Goal: Task Accomplishment & Management: Use online tool/utility

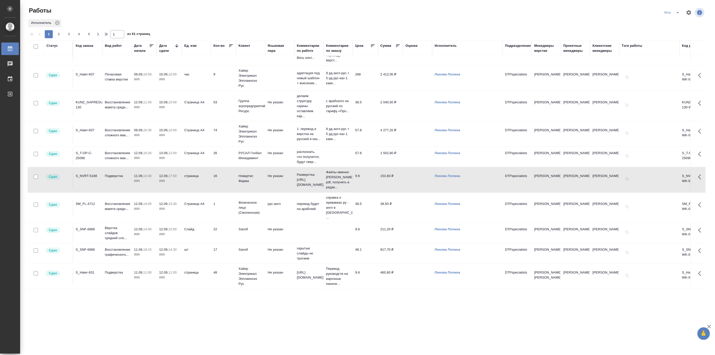
scroll to position [279, 0]
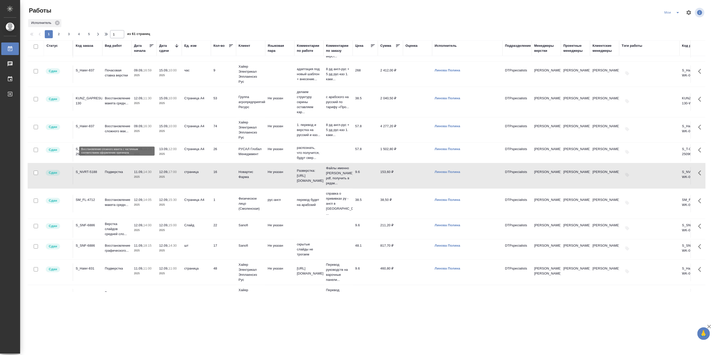
click at [119, 130] on p "Восстановление сложного мак..." at bounding box center [117, 129] width 24 height 10
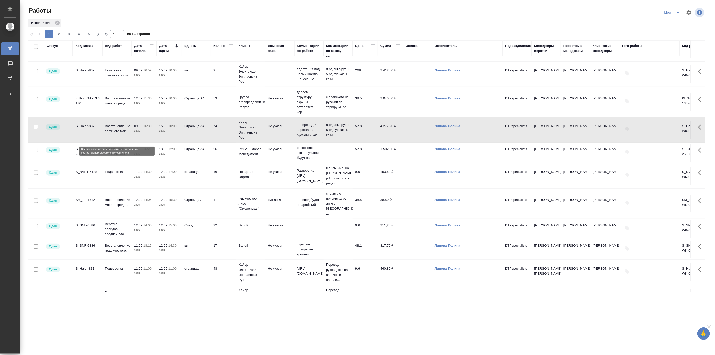
click at [119, 130] on p "Восстановление сложного мак..." at bounding box center [117, 129] width 24 height 10
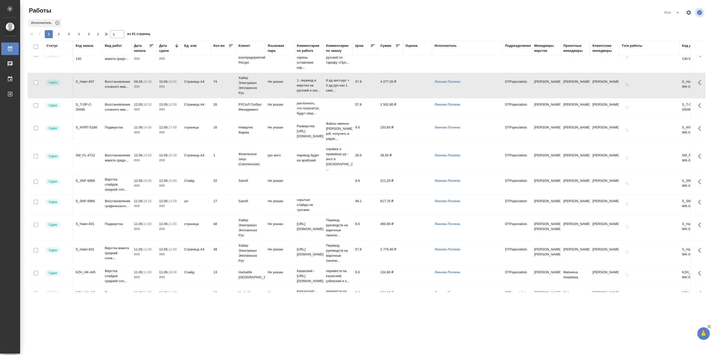
scroll to position [326, 0]
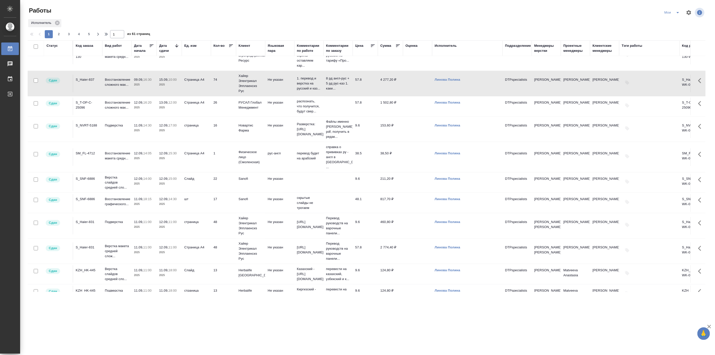
click at [138, 222] on p "11.09," at bounding box center [138, 222] width 9 height 4
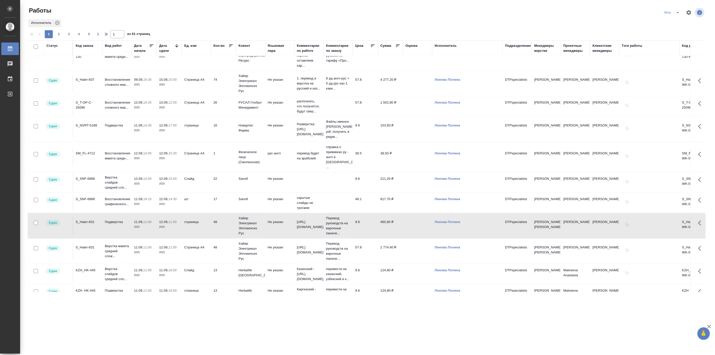
click at [137, 222] on p "11.09," at bounding box center [138, 222] width 9 height 4
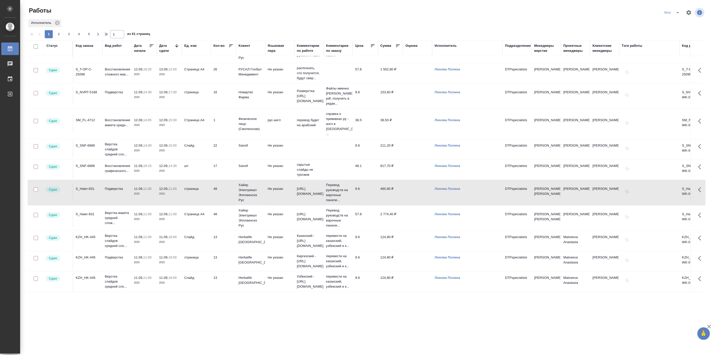
scroll to position [379, 0]
click at [58, 34] on span "2" at bounding box center [59, 34] width 8 height 5
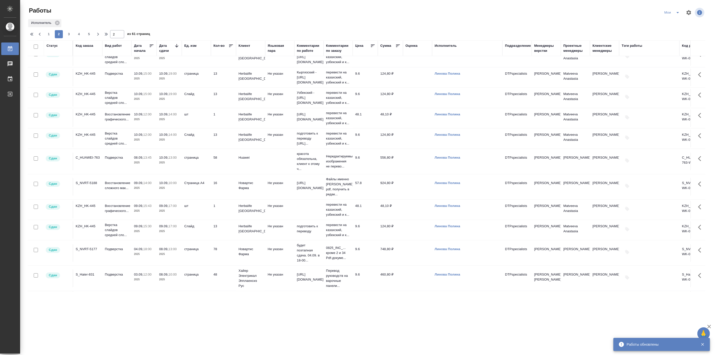
scroll to position [0, 0]
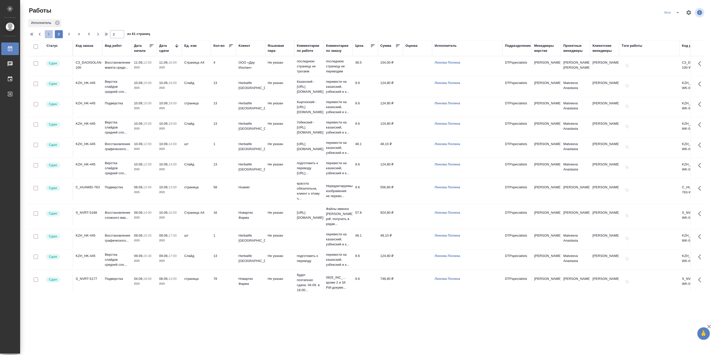
click at [48, 32] on span "1" at bounding box center [49, 34] width 8 height 5
type input "1"
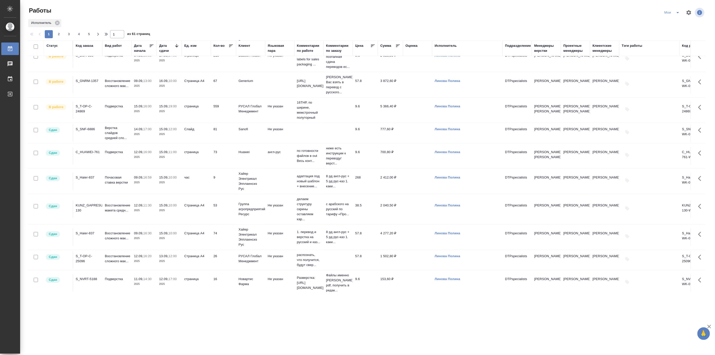
scroll to position [186, 0]
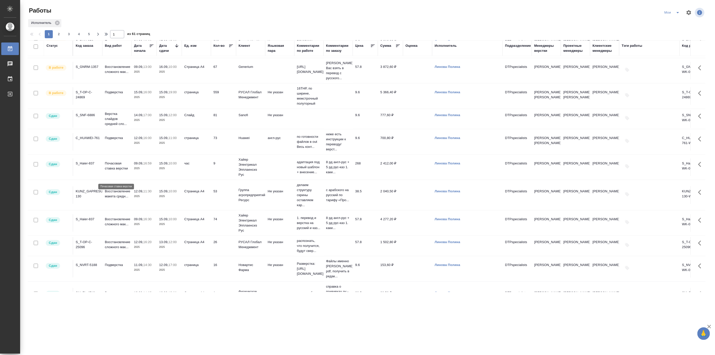
click at [125, 171] on p "Почасовая ставка верстки" at bounding box center [117, 166] width 24 height 10
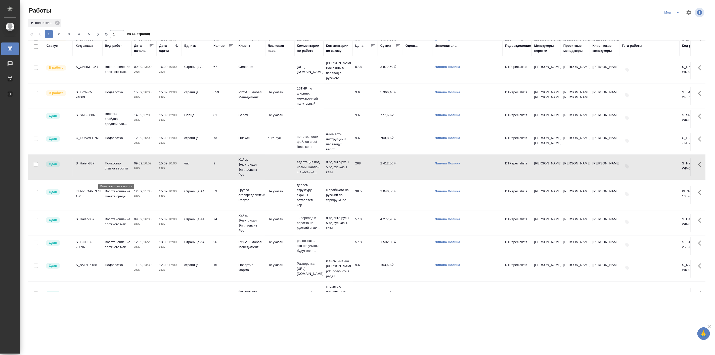
click at [125, 171] on p "Почасовая ставка верстки" at bounding box center [117, 166] width 24 height 10
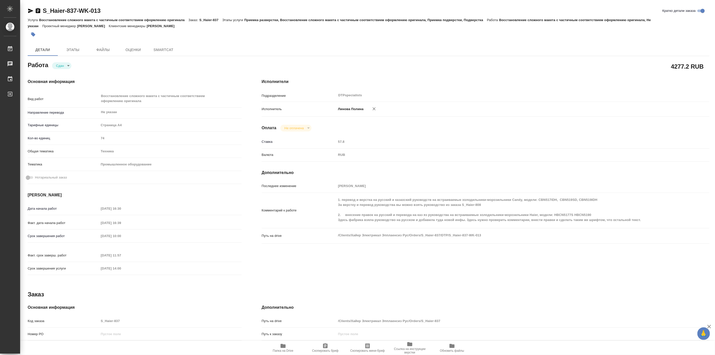
type textarea "x"
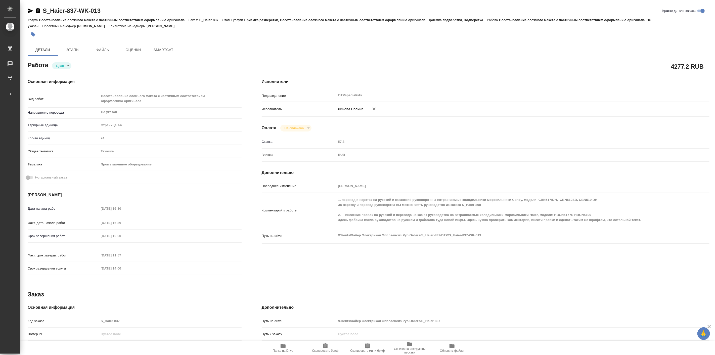
type textarea "x"
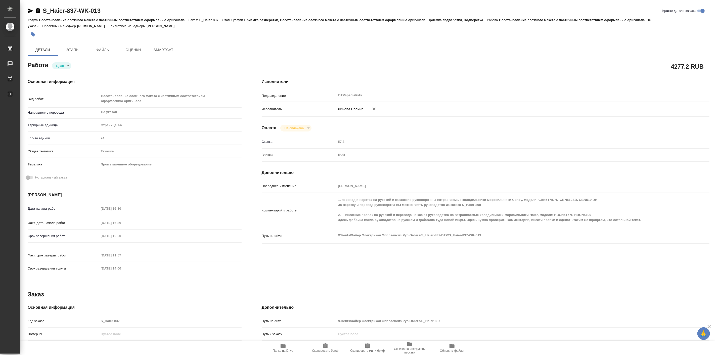
type textarea "x"
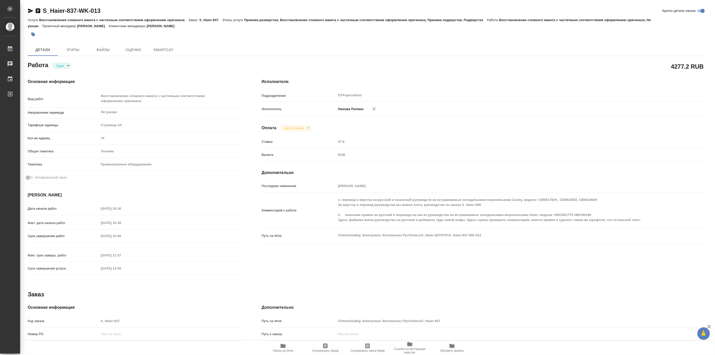
type textarea "x"
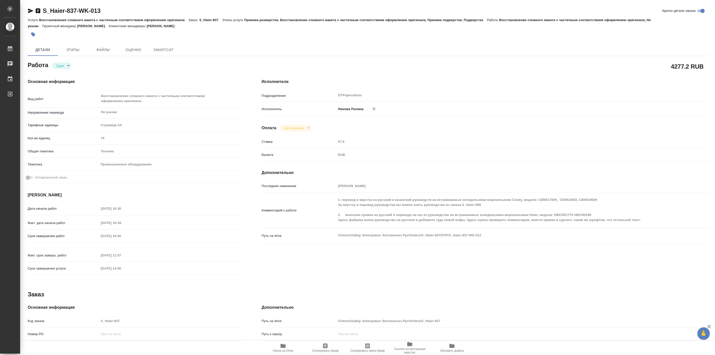
type textarea "x"
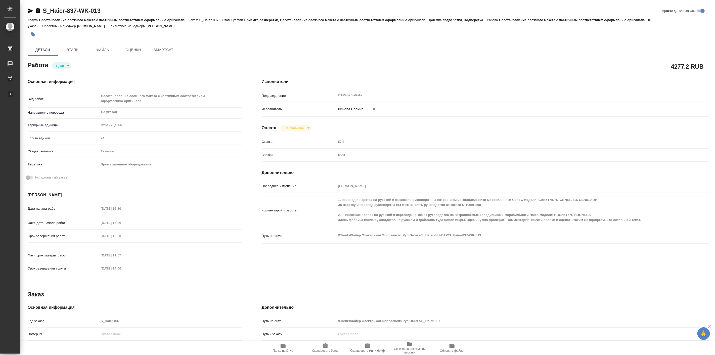
type textarea "x"
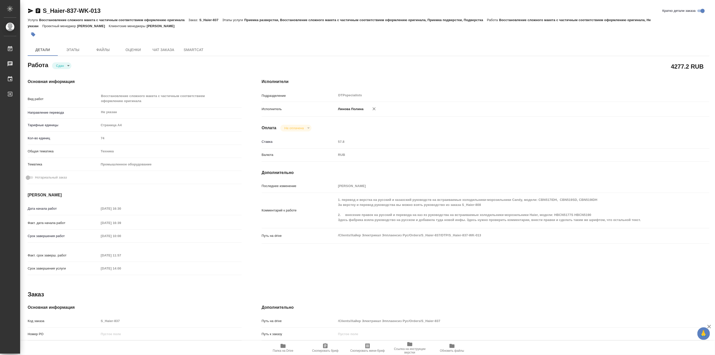
type textarea "x"
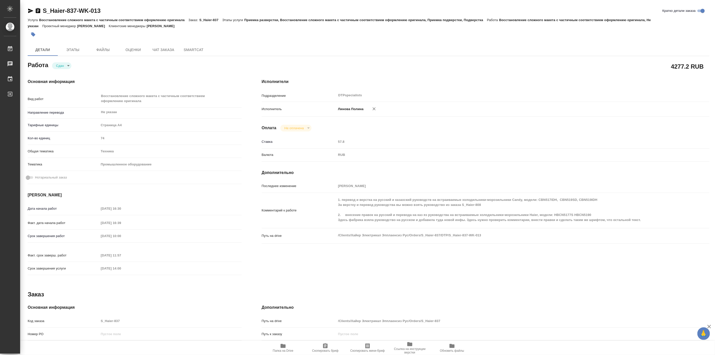
type textarea "x"
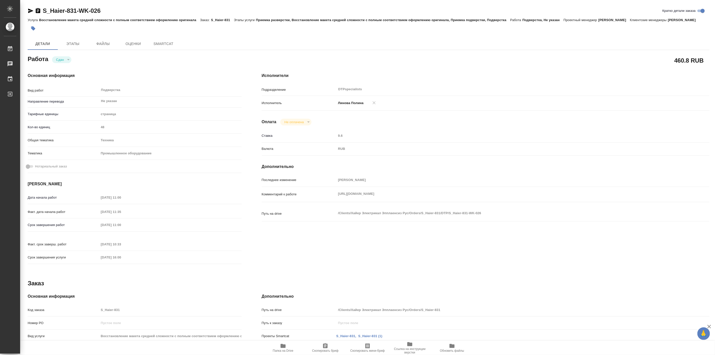
type textarea "x"
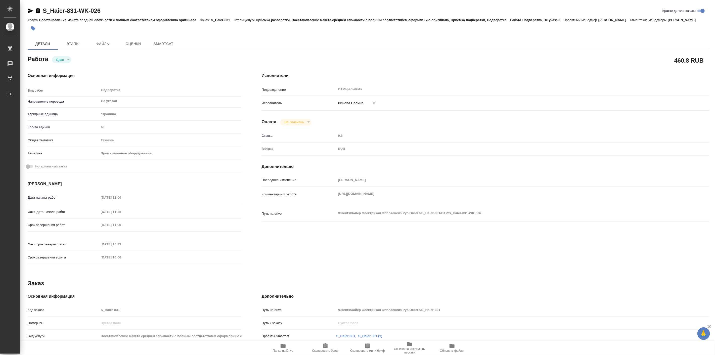
type textarea "x"
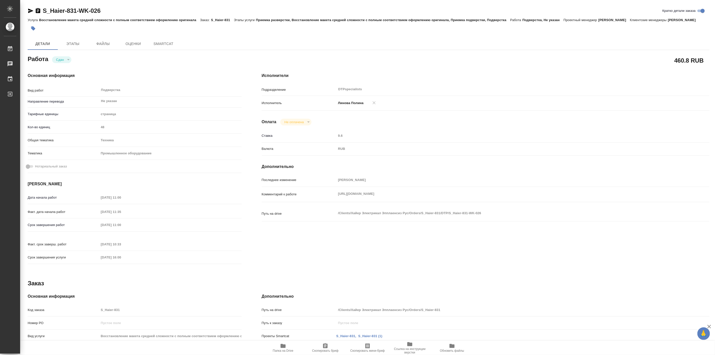
type textarea "x"
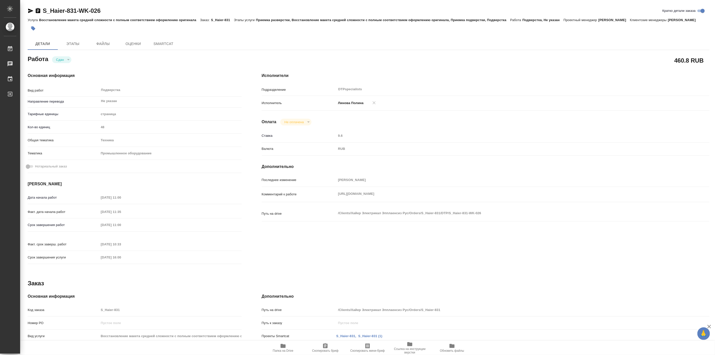
type textarea "x"
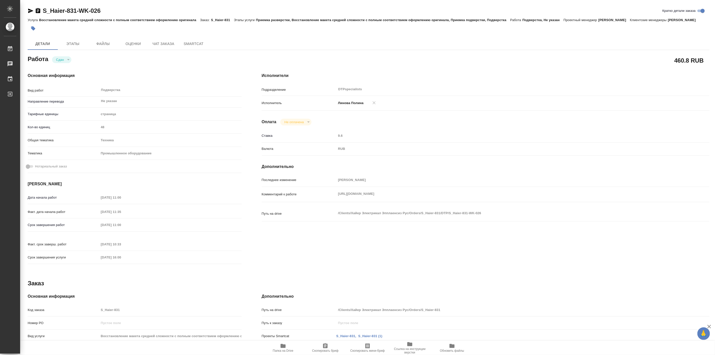
type textarea "x"
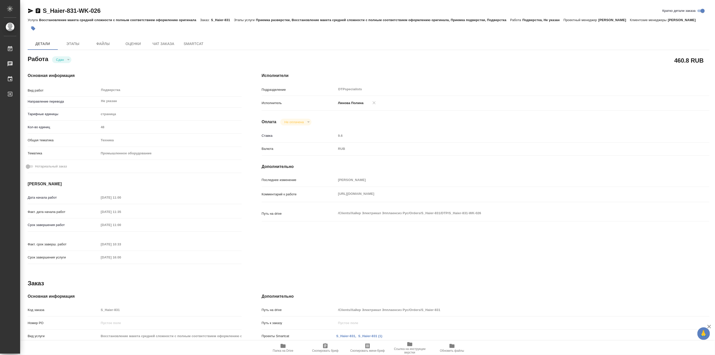
type textarea "x"
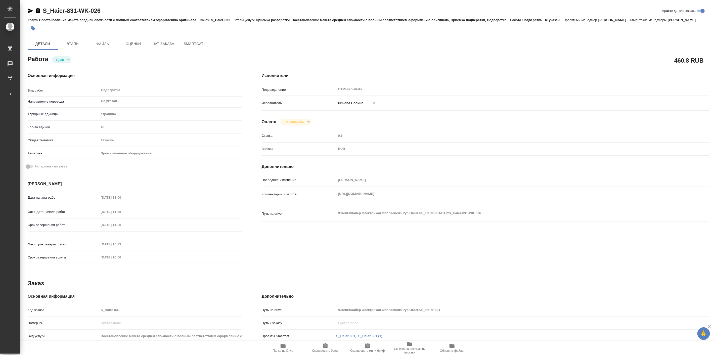
type textarea "x"
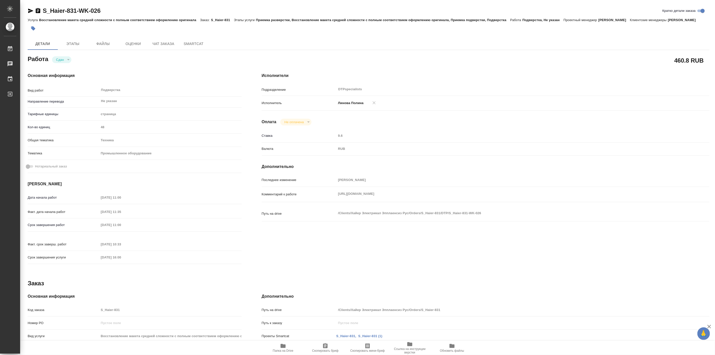
type textarea "x"
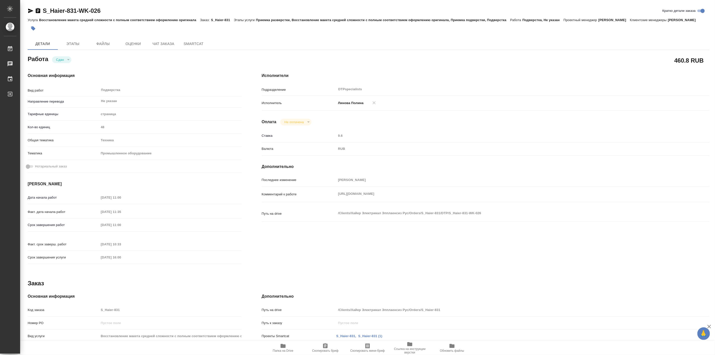
type textarea "x"
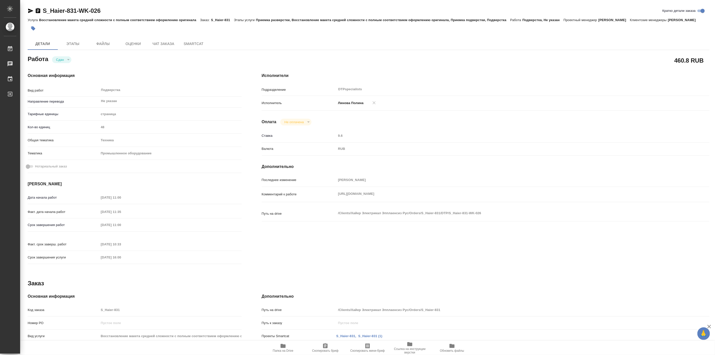
click at [112, 75] on div "Основная информация Вид работ Подверстка x ​ Направление перевода Не указан ​ Т…" at bounding box center [135, 170] width 234 height 215
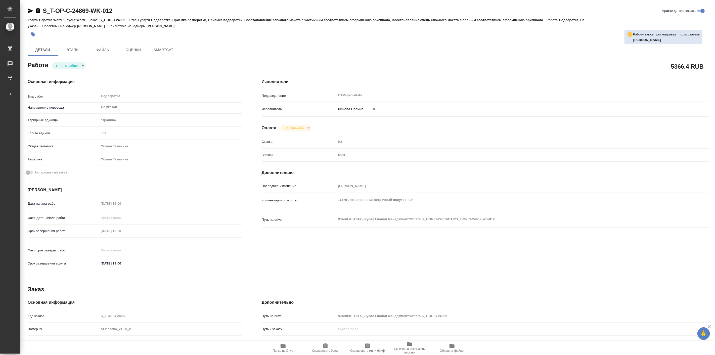
type textarea "x"
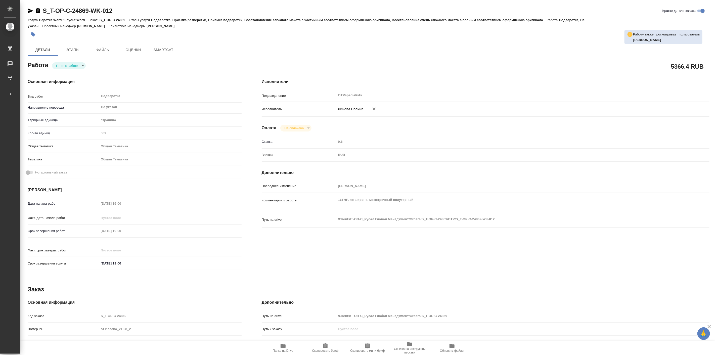
type textarea "x"
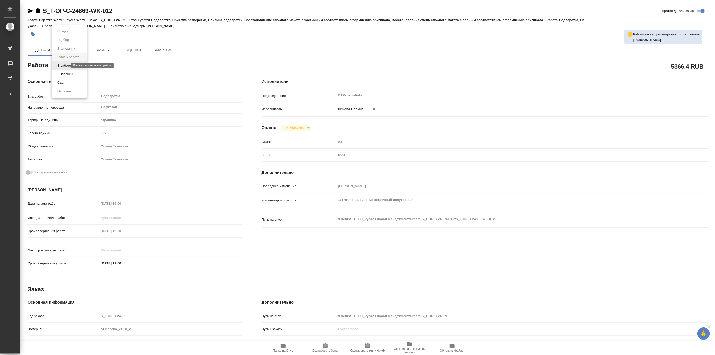
click at [67, 67] on body "🙏 .cls-1 fill:#fff; AWATERA Linova Polina Работы Чаты График Выйти S_T-OP-C-248…" at bounding box center [357, 177] width 715 height 355
type textarea "x"
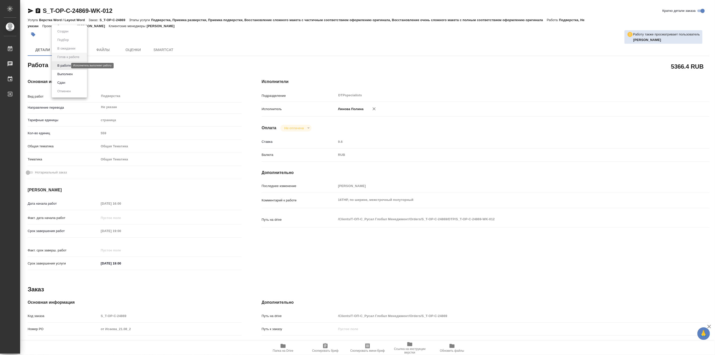
type textarea "x"
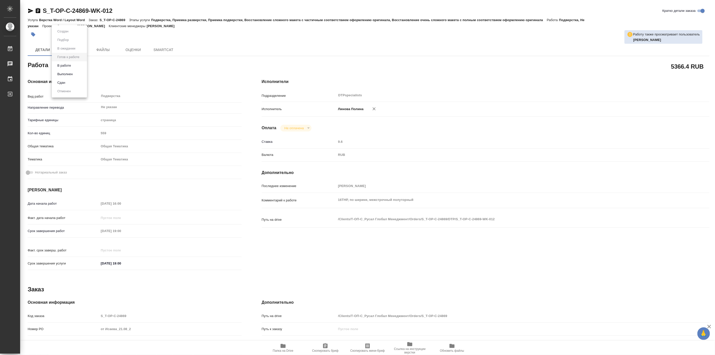
type textarea "x"
click at [70, 67] on button "В работе" at bounding box center [64, 66] width 17 height 6
type textarea "x"
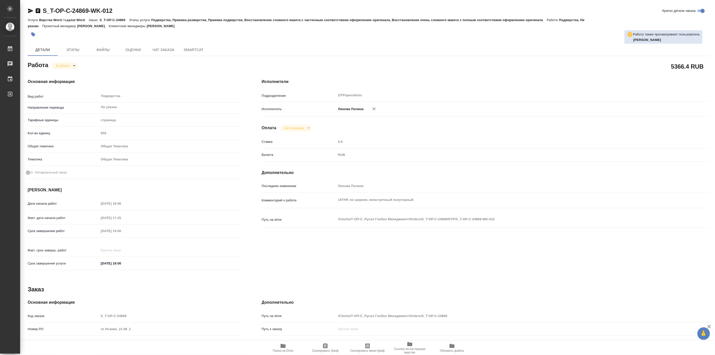
type textarea "x"
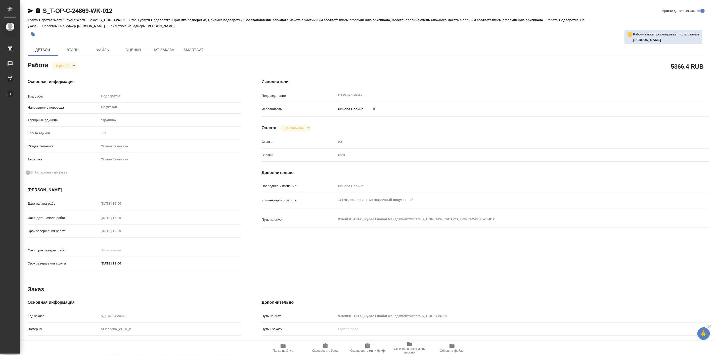
type textarea "x"
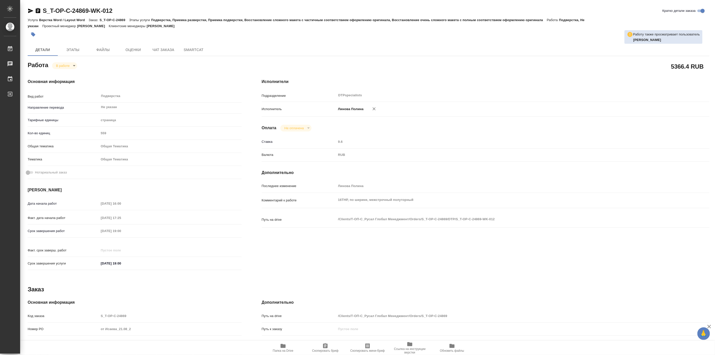
type textarea "x"
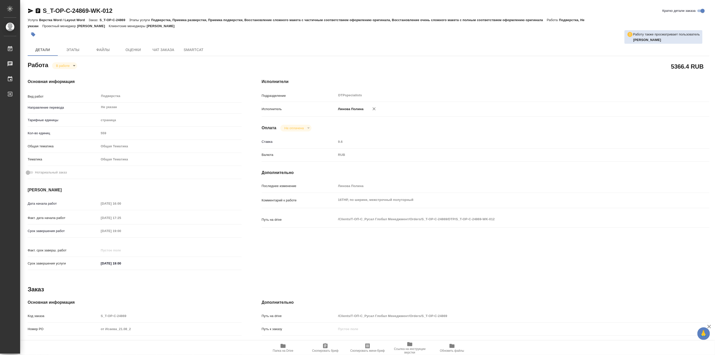
type textarea "x"
click at [281, 348] on icon "button" at bounding box center [283, 346] width 6 height 6
click at [281, 341] on button "Папка на Drive" at bounding box center [283, 348] width 42 height 14
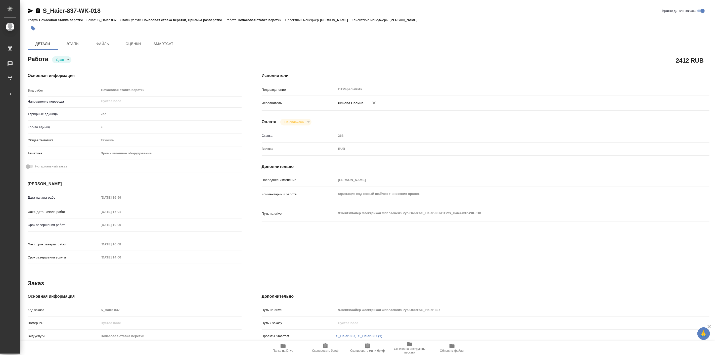
type textarea "x"
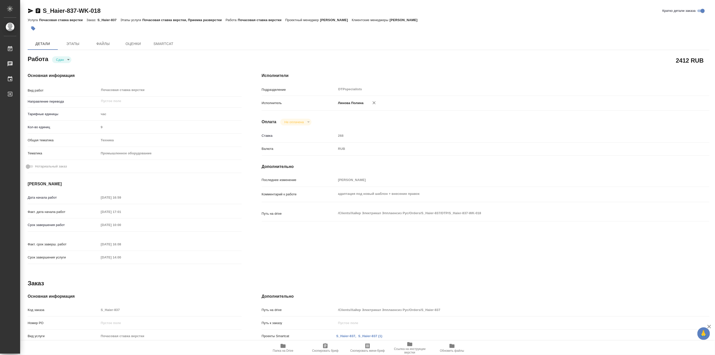
type textarea "x"
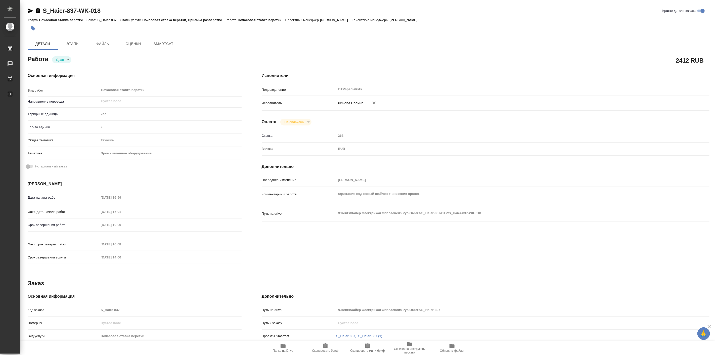
type textarea "x"
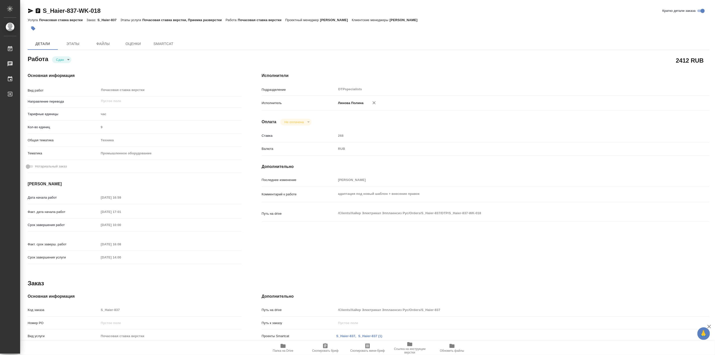
type textarea "x"
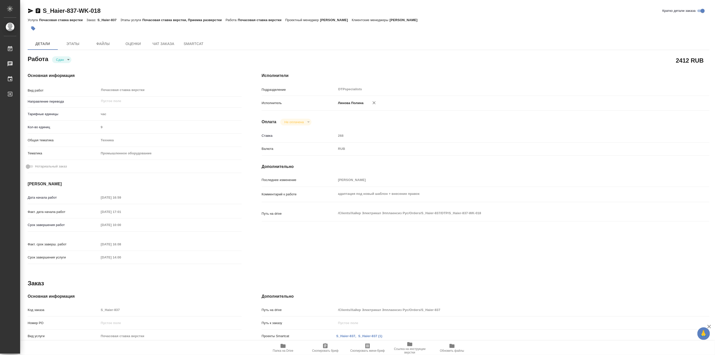
click at [281, 352] on span "Папка на Drive" at bounding box center [283, 351] width 21 height 4
type textarea "x"
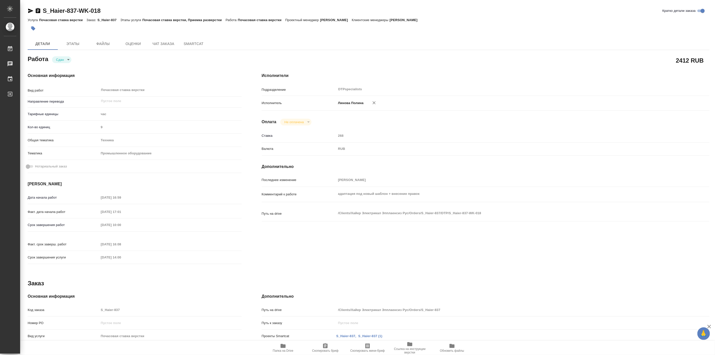
type textarea "x"
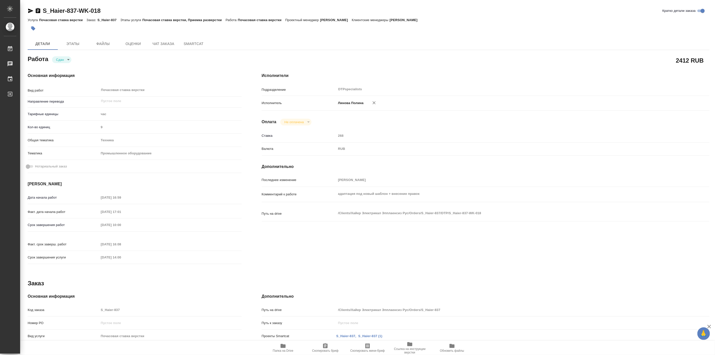
type textarea "x"
